Goal: Obtain resource: Obtain resource

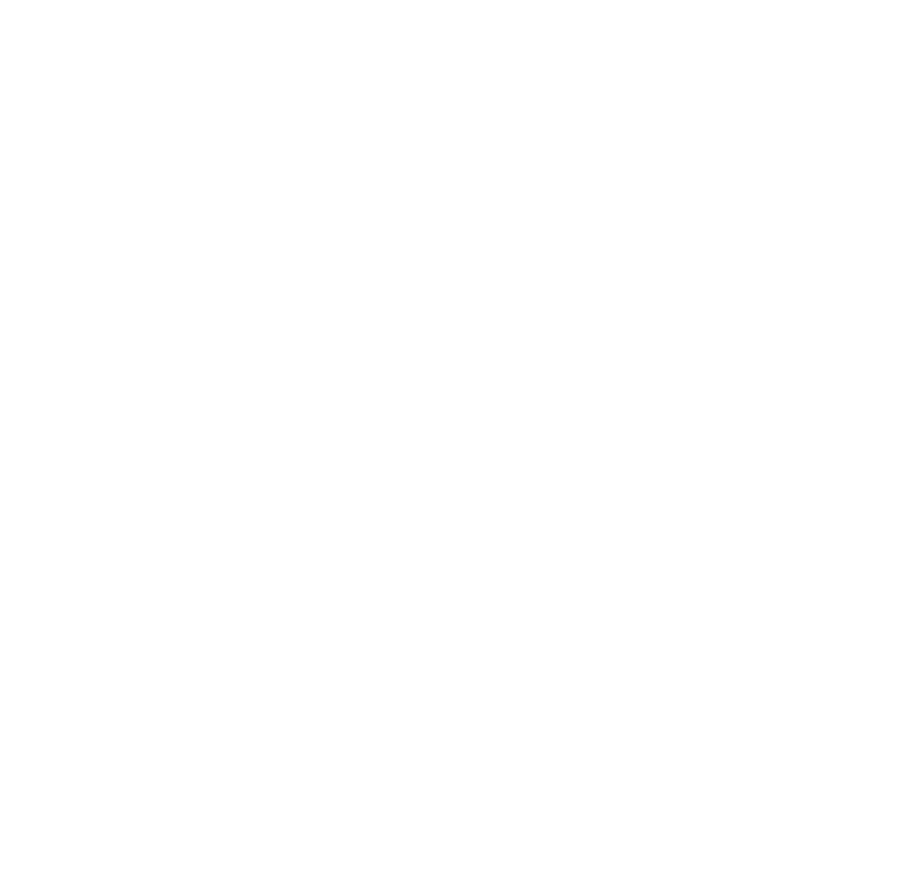
scroll to position [352, 0]
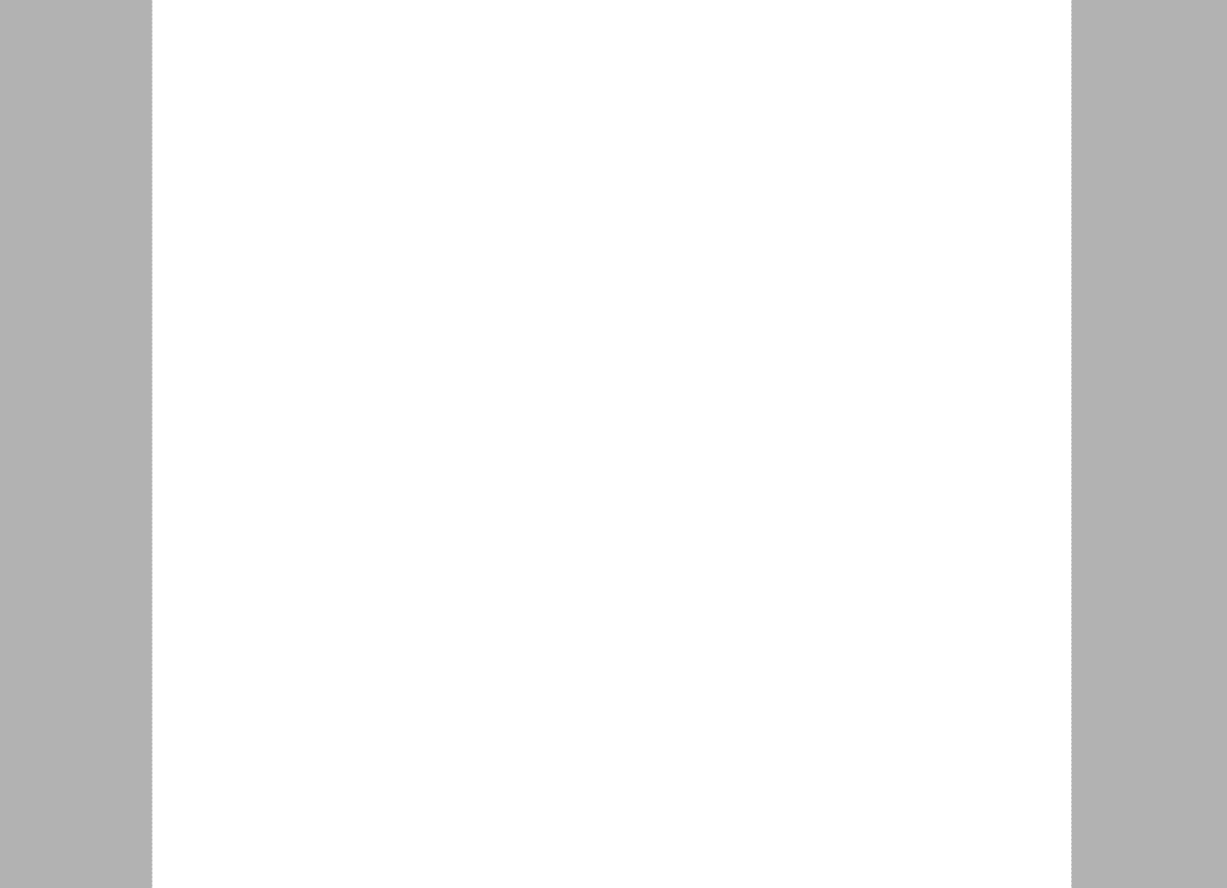
scroll to position [1988, 0]
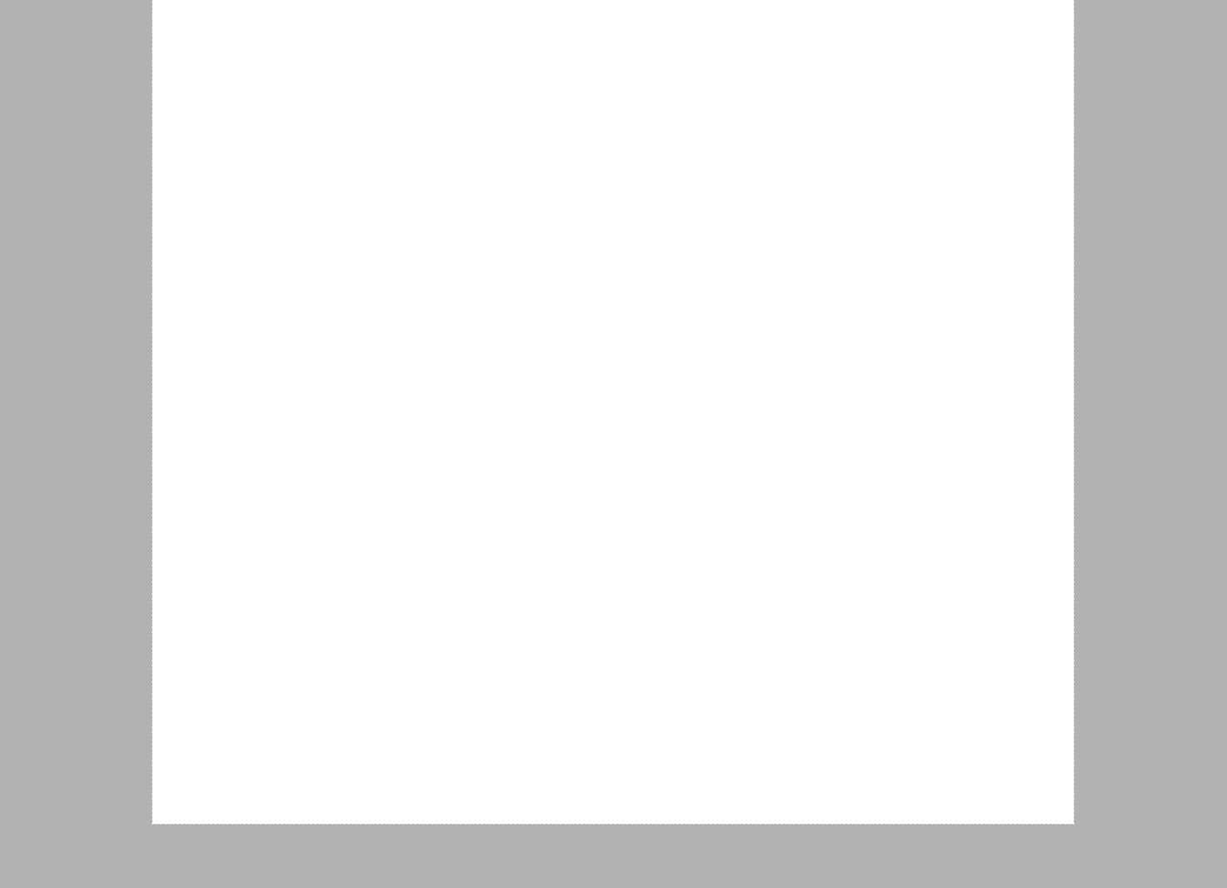
drag, startPoint x: 152, startPoint y: 19, endPoint x: 1074, endPoint y: 824, distance: 1223.5
click at [1113, 742] on link "コピー" at bounding box center [1112, 751] width 43 height 18
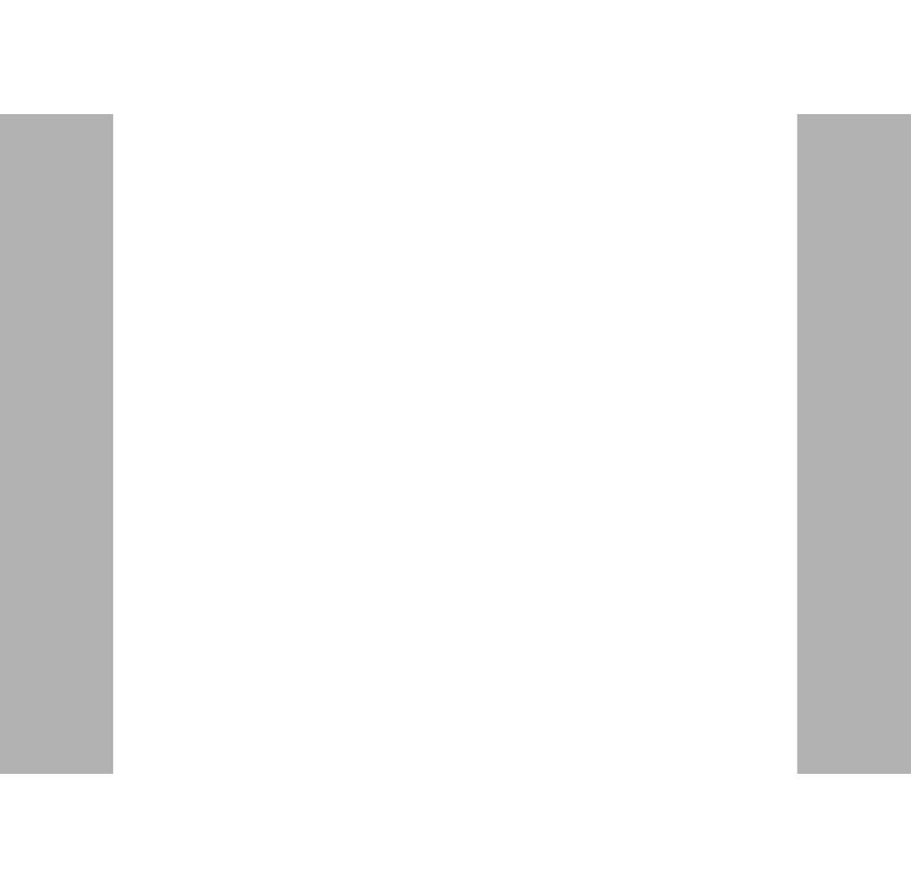
scroll to position [1924, 0]
